Goal: Task Accomplishment & Management: Use online tool/utility

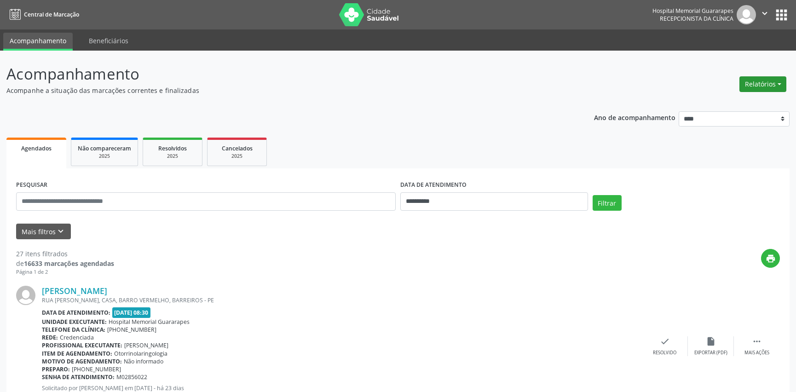
click at [759, 84] on button "Relatórios" at bounding box center [762, 84] width 47 height 16
click at [746, 104] on link "Agendamentos" at bounding box center [736, 103] width 99 height 13
select select "*"
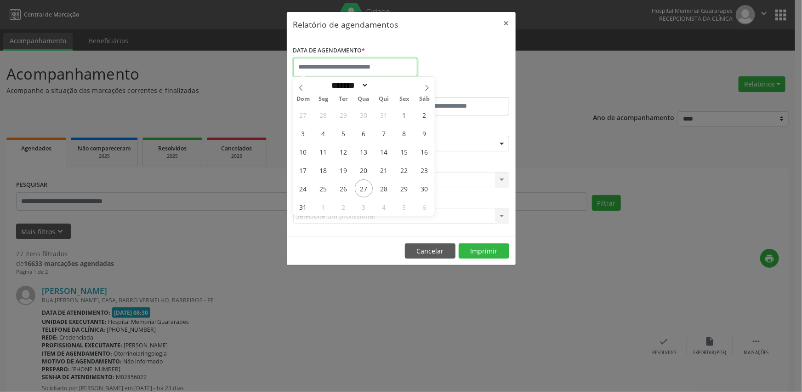
click at [310, 69] on input "text" at bounding box center [355, 67] width 124 height 18
click at [389, 184] on span "28" at bounding box center [384, 188] width 18 height 18
type input "**********"
click at [388, 184] on span "28" at bounding box center [384, 188] width 18 height 18
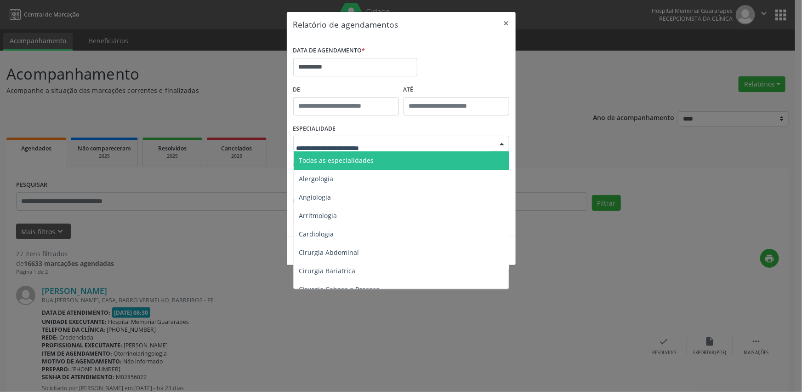
click at [344, 160] on span "Todas as especialidades" at bounding box center [336, 160] width 75 height 9
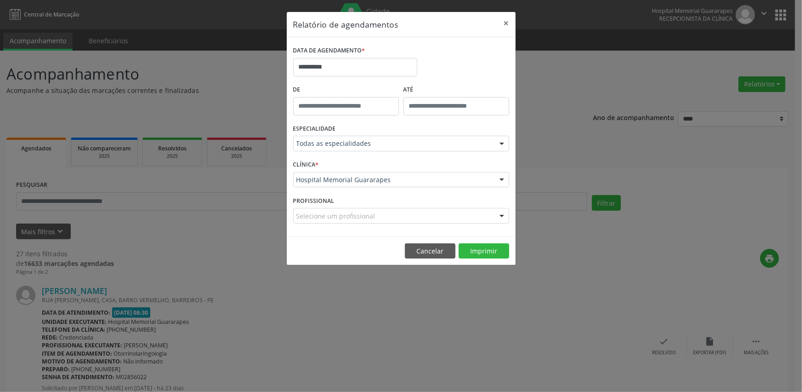
click at [320, 206] on label "PROFISSIONAL" at bounding box center [313, 201] width 41 height 14
click at [502, 253] on button "Imprimir" at bounding box center [484, 251] width 51 height 16
